Goal: Task Accomplishment & Management: Use online tool/utility

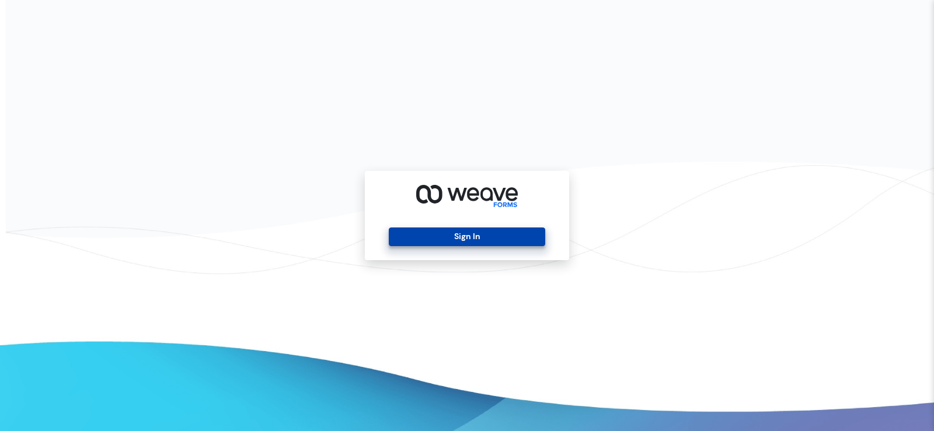
click at [452, 228] on button "Sign In" at bounding box center [467, 237] width 156 height 19
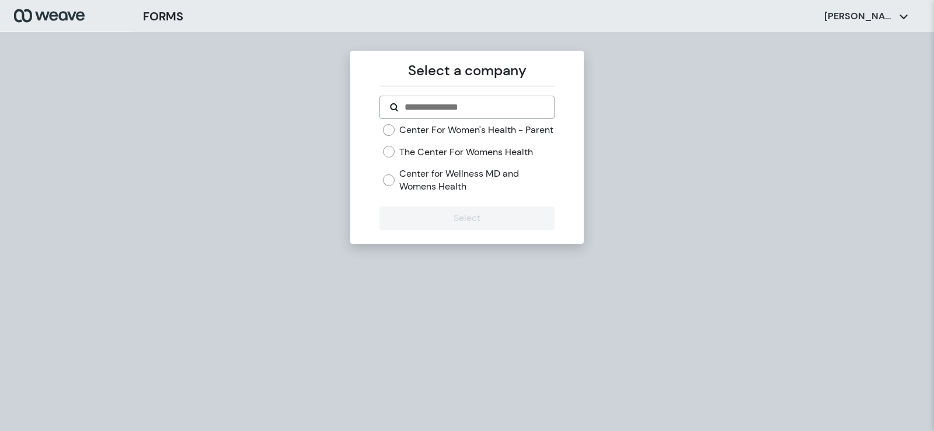
click at [392, 186] on div "Center for Wellness MD and Womens Health" at bounding box center [468, 179] width 171 height 25
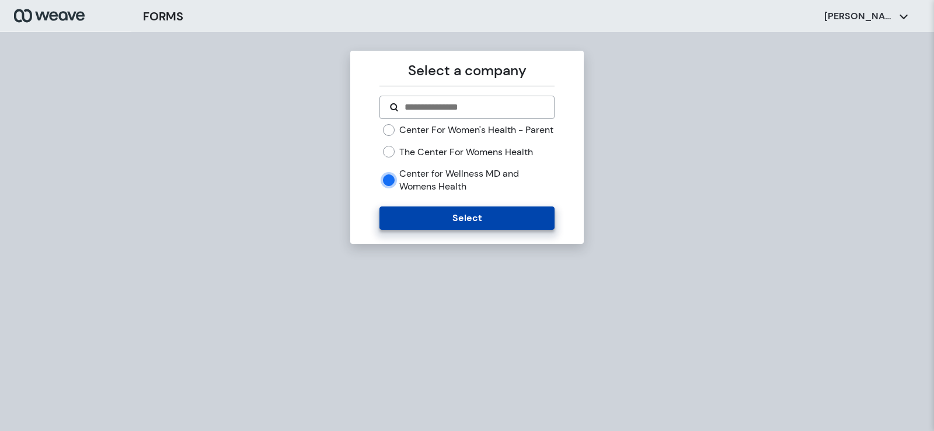
click at [399, 229] on button "Select" at bounding box center [466, 218] width 174 height 23
